Goal: Information Seeking & Learning: Learn about a topic

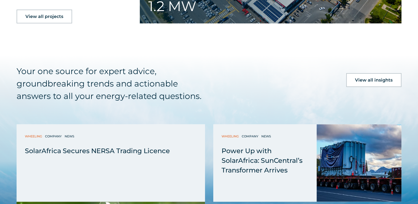
scroll to position [1326, 0]
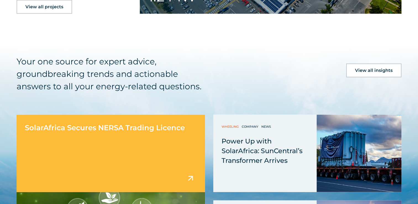
click at [94, 143] on div "SolarAfrica Secures NERSA Trading Licence" at bounding box center [111, 153] width 188 height 77
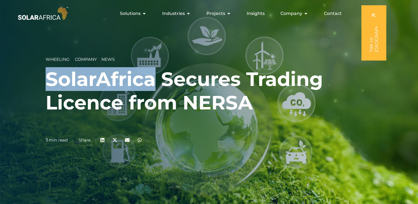
drag, startPoint x: 154, startPoint y: 80, endPoint x: 49, endPoint y: 75, distance: 104.8
click at [49, 75] on h1 "SolarAfrica Secures Trading Licence from NERSA" at bounding box center [209, 90] width 327 height 47
copy h1 "SolarAfrica"
